Goal: Navigation & Orientation: Go to known website

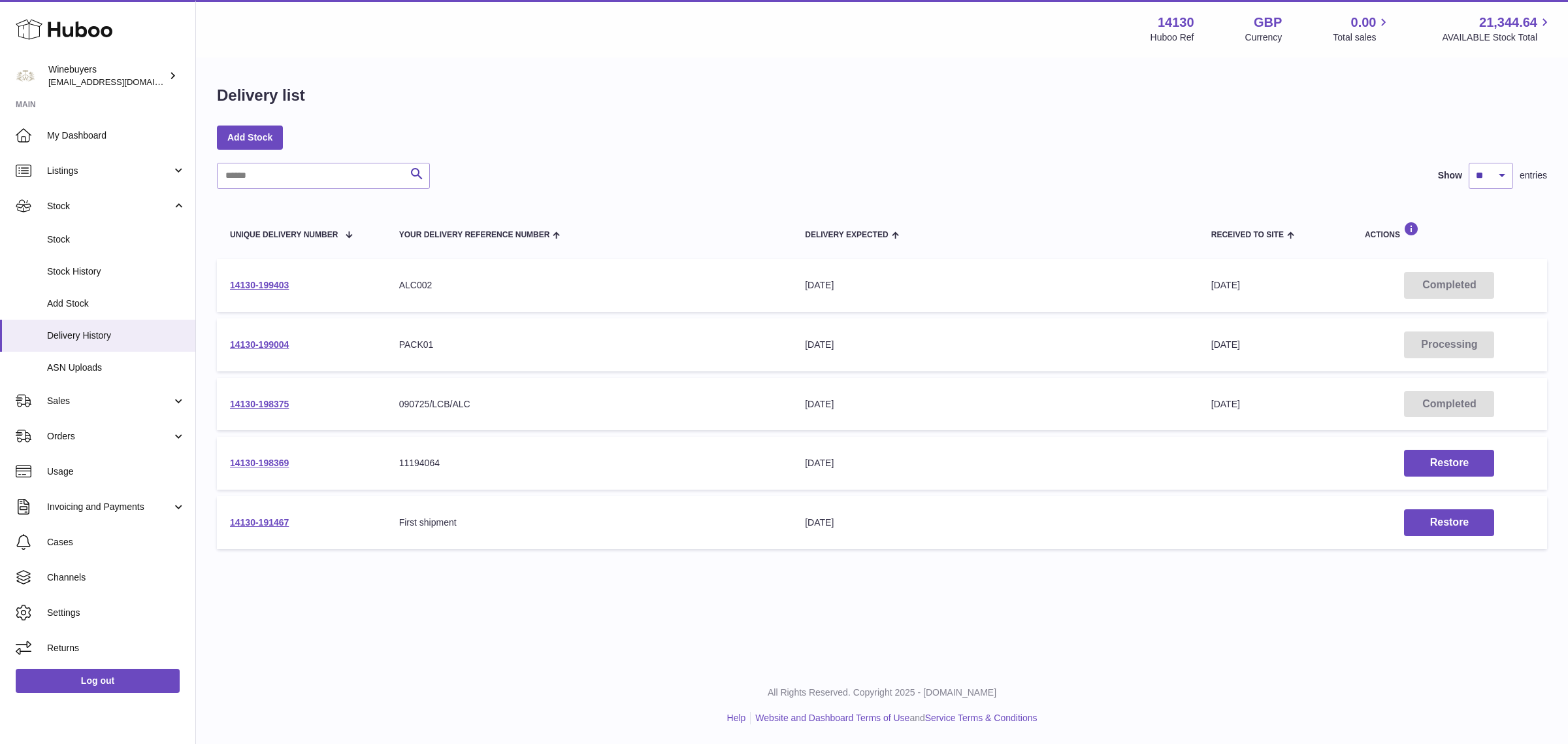
click at [587, 56] on div "Menu Huboo 14130 Huboo Ref GBP Currency 0.00 Total sales 21,344.64 AVAILABLE St…" at bounding box center [882, 29] width 1372 height 58
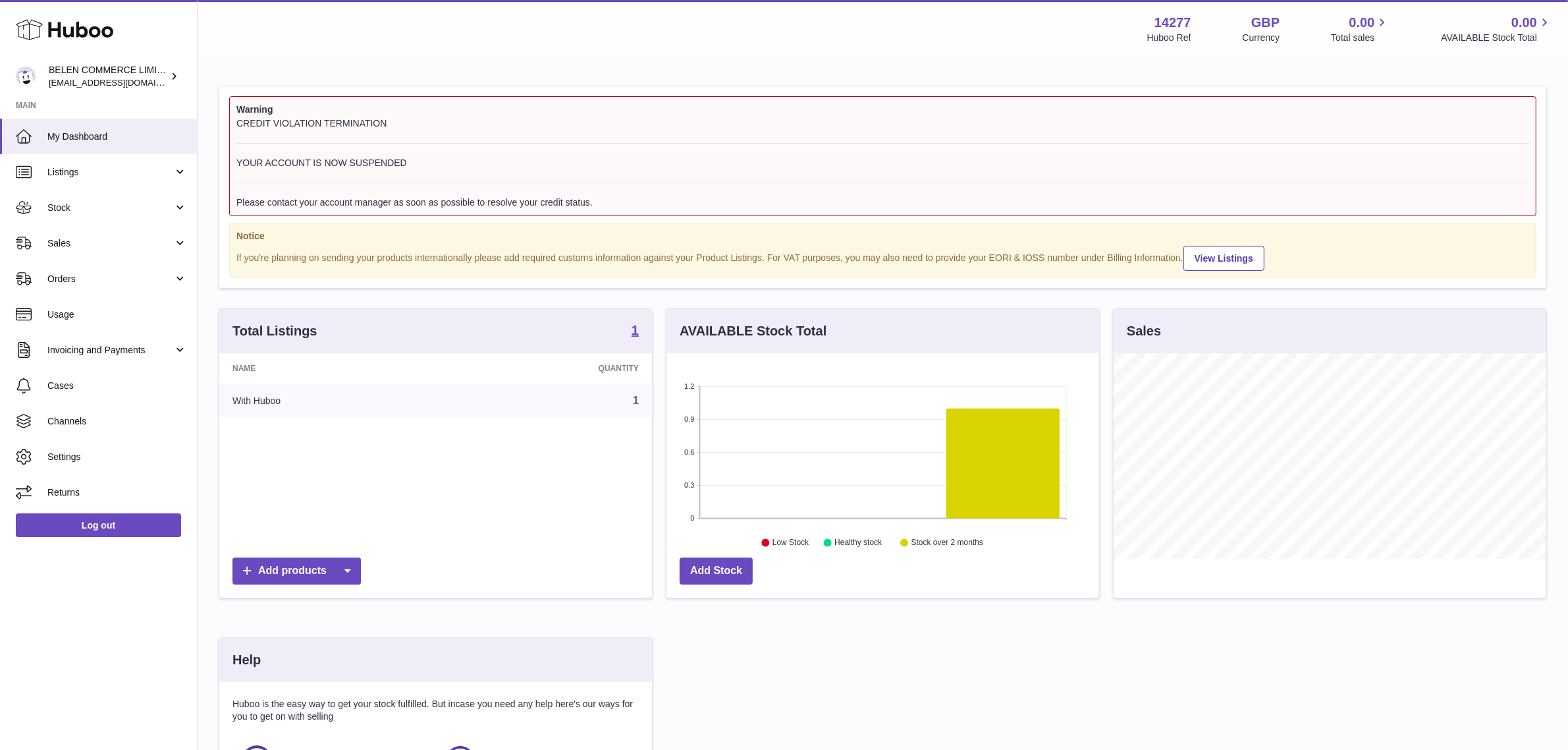
scroll to position [205, 433]
